Goal: Information Seeking & Learning: Learn about a topic

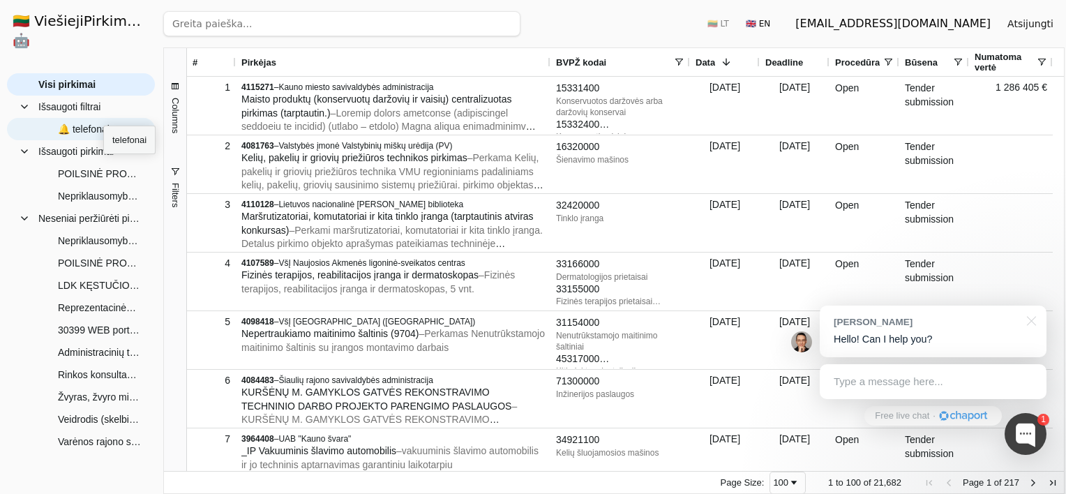
click at [103, 119] on span "🔔 telefonai" at bounding box center [84, 129] width 52 height 21
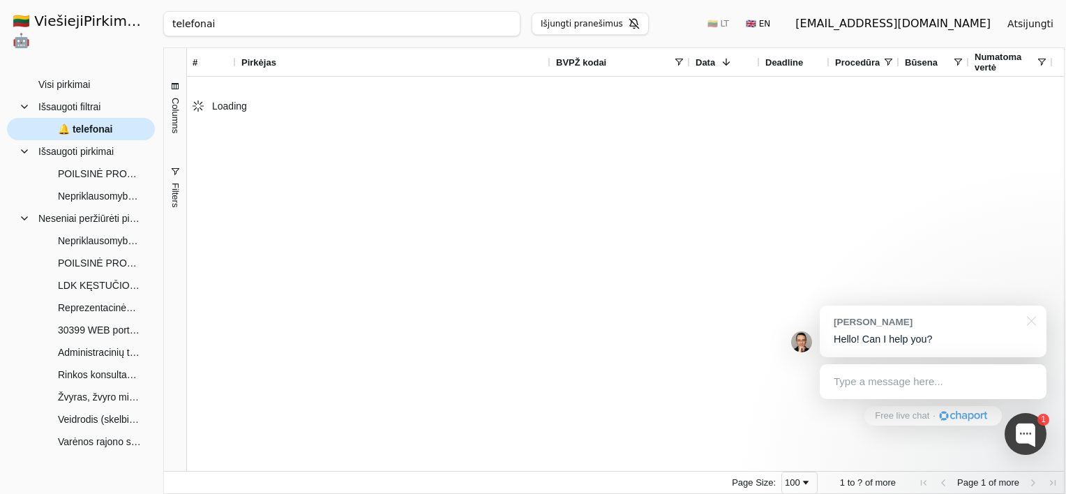
type input "telefonai"
click at [134, 119] on span "🔔 telefonai" at bounding box center [90, 129] width 105 height 21
click at [107, 119] on span "🔔 telefonai" at bounding box center [85, 129] width 54 height 21
click at [89, 119] on span "🔔 telefonai" at bounding box center [85, 129] width 54 height 21
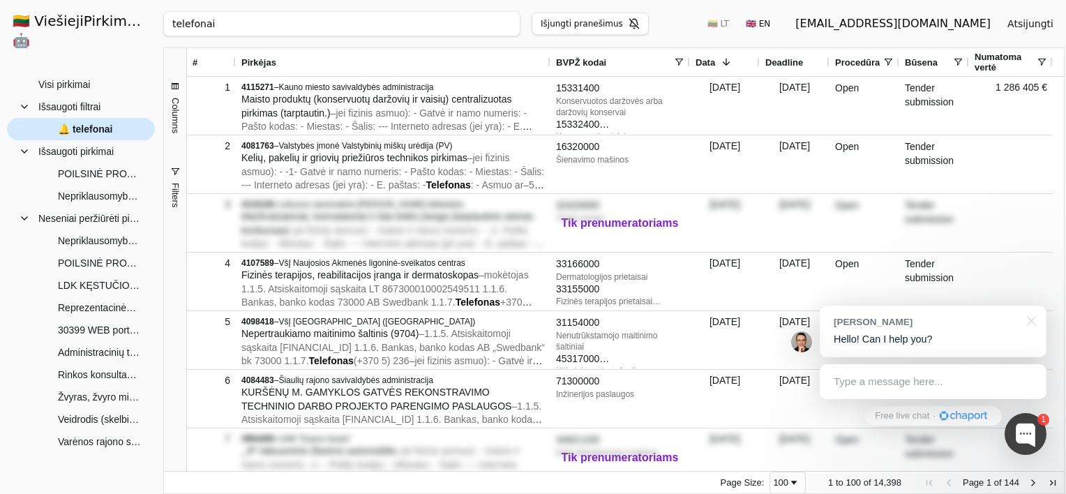
click at [88, 119] on span "🔔 telefonai" at bounding box center [85, 129] width 54 height 21
click at [66, 108] on input "telefonai" at bounding box center [69, 112] width 124 height 22
click at [91, 96] on span "Išsaugoti filtrai" at bounding box center [69, 106] width 62 height 21
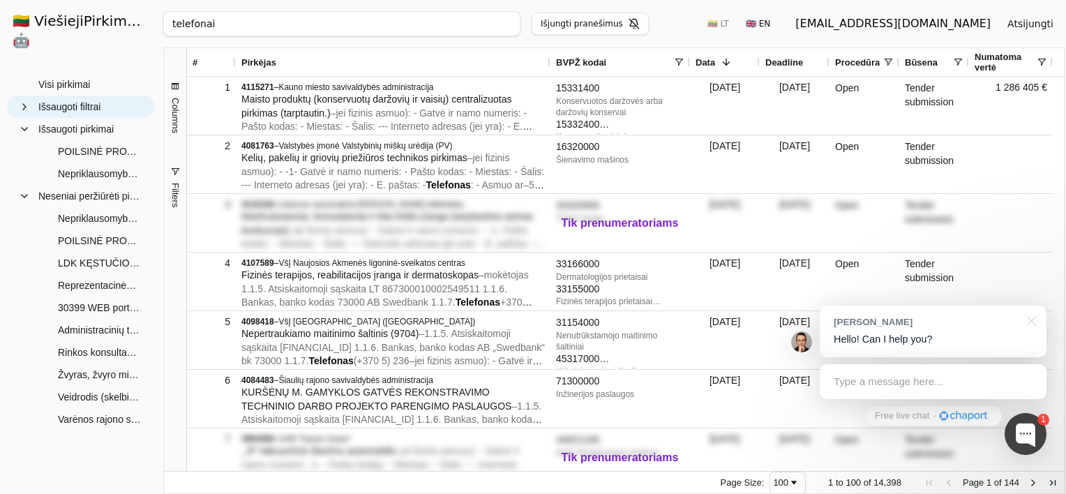
click at [84, 96] on span "Išsaugoti filtrai" at bounding box center [69, 106] width 62 height 21
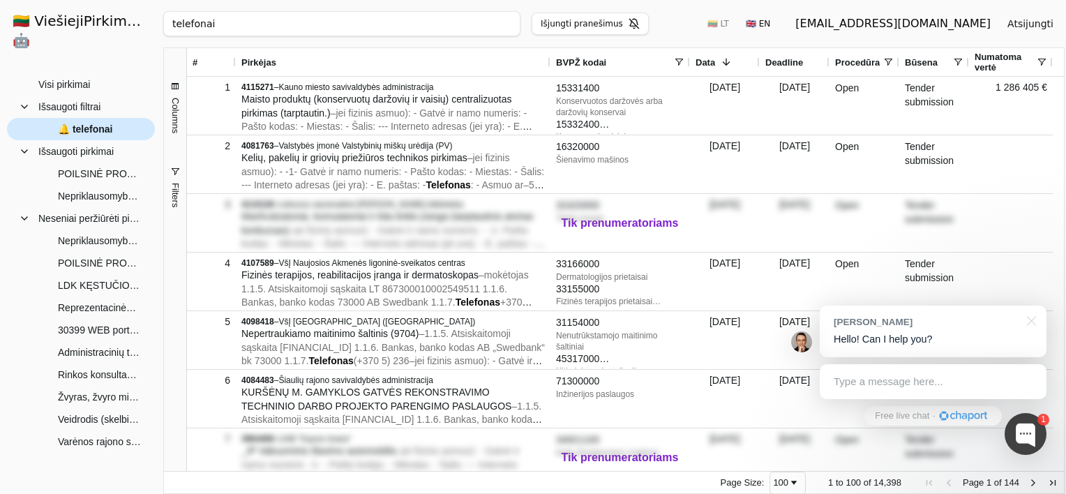
drag, startPoint x: 100, startPoint y: 111, endPoint x: 92, endPoint y: 110, distance: 7.8
click at [91, 119] on span "🔔 telefonai" at bounding box center [85, 129] width 54 height 21
click at [110, 163] on span "POILSINĖ PROGRAMA UKRAINOS VAIKAMS 1ŠR (skelbiama apklausa)" at bounding box center [99, 173] width 83 height 21
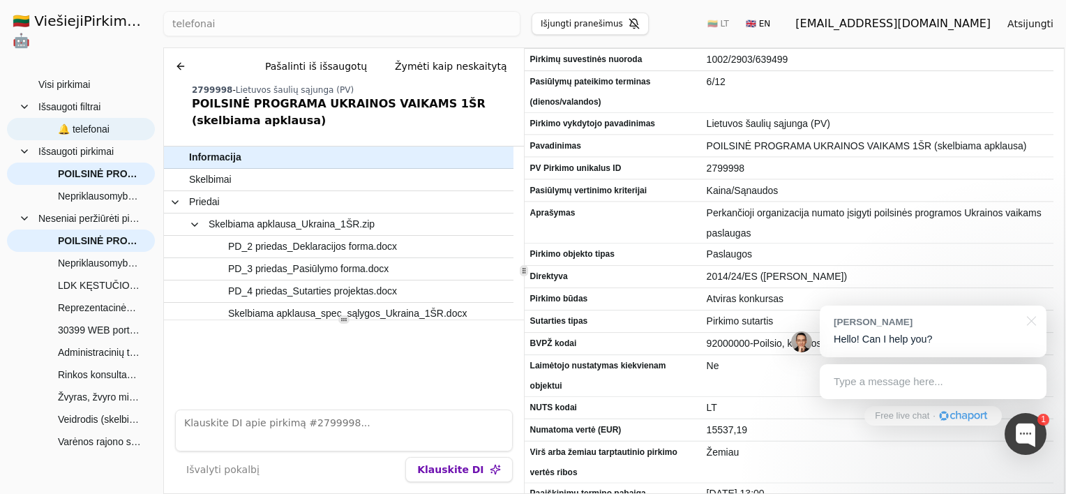
click at [97, 119] on span "🔔 telefonai" at bounding box center [84, 129] width 52 height 21
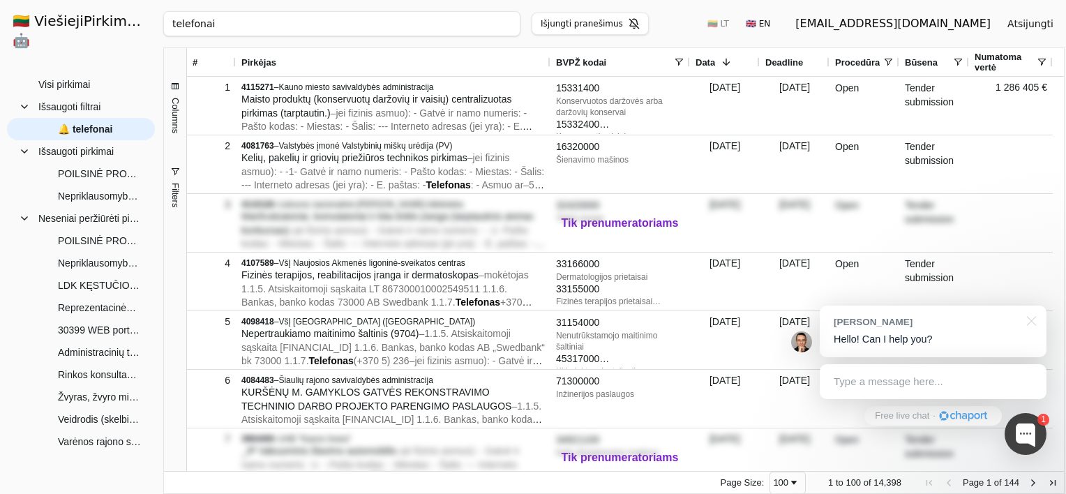
click at [603, 20] on button "Išjungti pranešimus" at bounding box center [590, 24] width 117 height 22
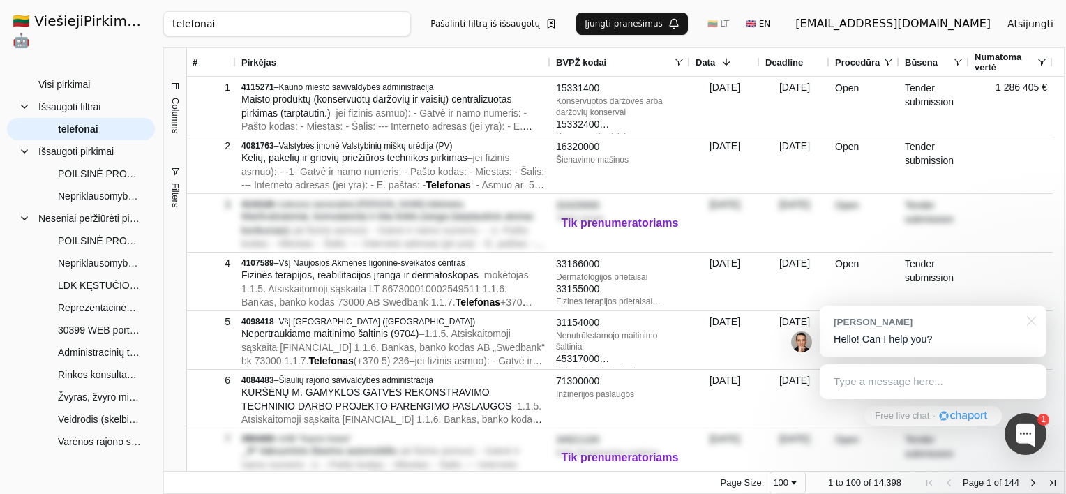
click at [565, 22] on button "Pašalinti filtrą iš išsaugotų" at bounding box center [493, 24] width 143 height 22
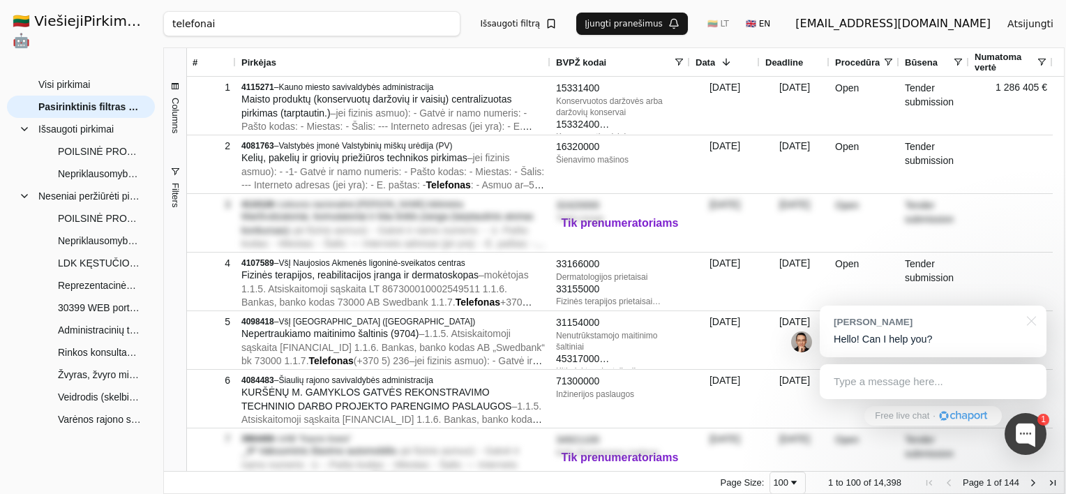
click at [947, 27] on div "[EMAIL_ADDRESS][DOMAIN_NAME]" at bounding box center [892, 23] width 195 height 17
click at [1034, 24] on button "Atsijungti" at bounding box center [1030, 23] width 68 height 25
